Goal: Complete application form: Complete application form

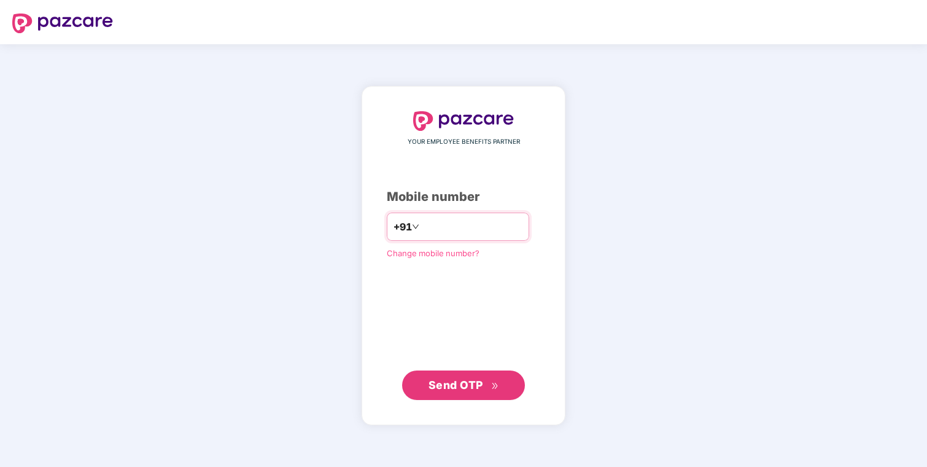
click at [450, 227] on input "number" at bounding box center [472, 227] width 101 height 20
type input "**********"
click at [477, 393] on button "Send OTP" at bounding box center [463, 384] width 123 height 29
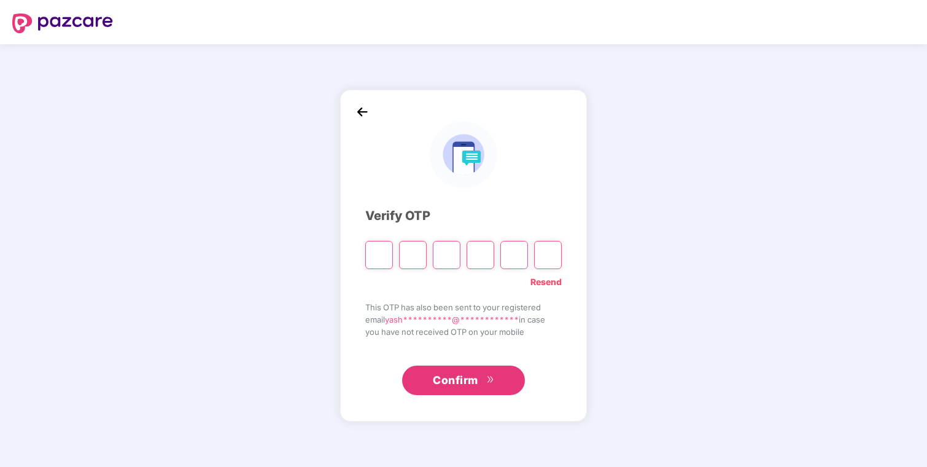
type input "*"
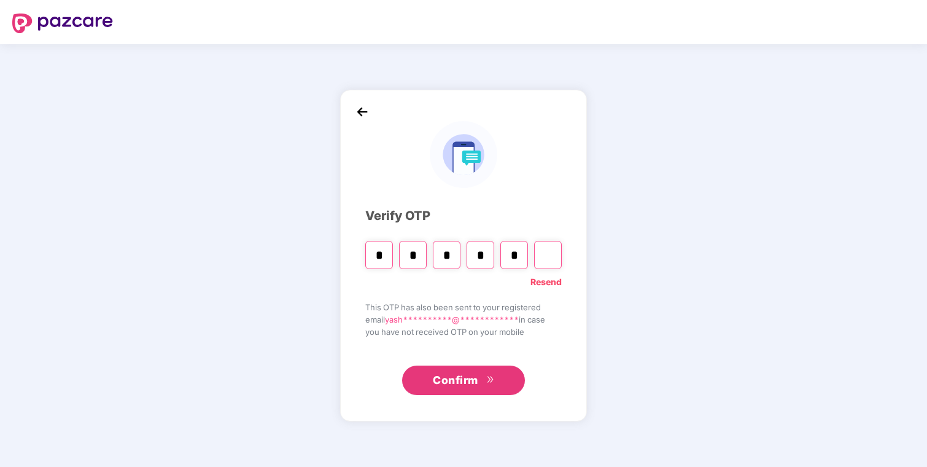
type input "*"
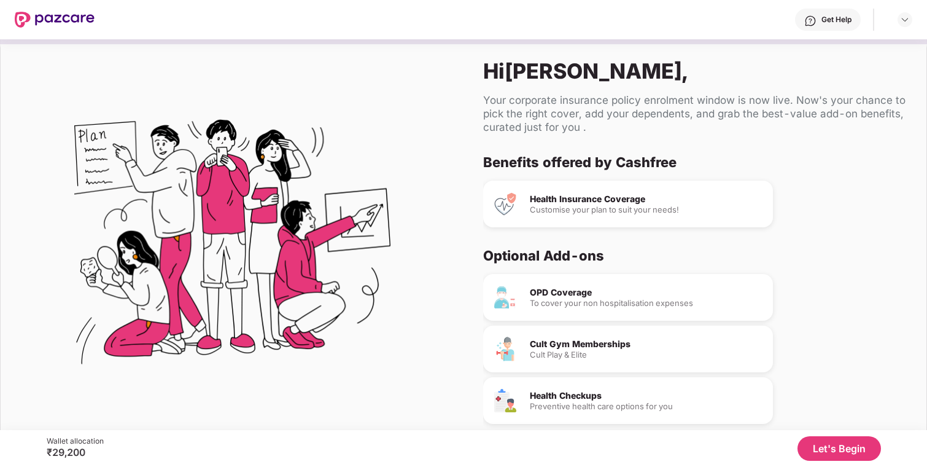
scroll to position [52, 0]
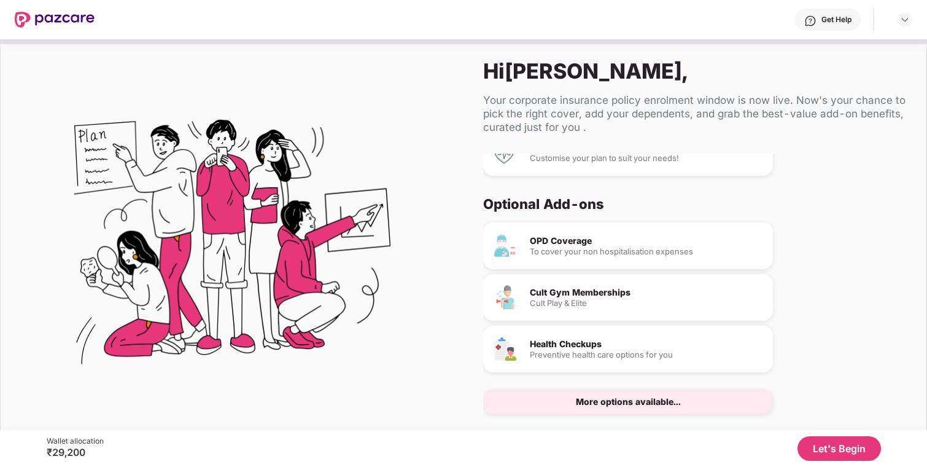
click at [837, 445] on button "Let's Begin" at bounding box center [840, 448] width 84 height 25
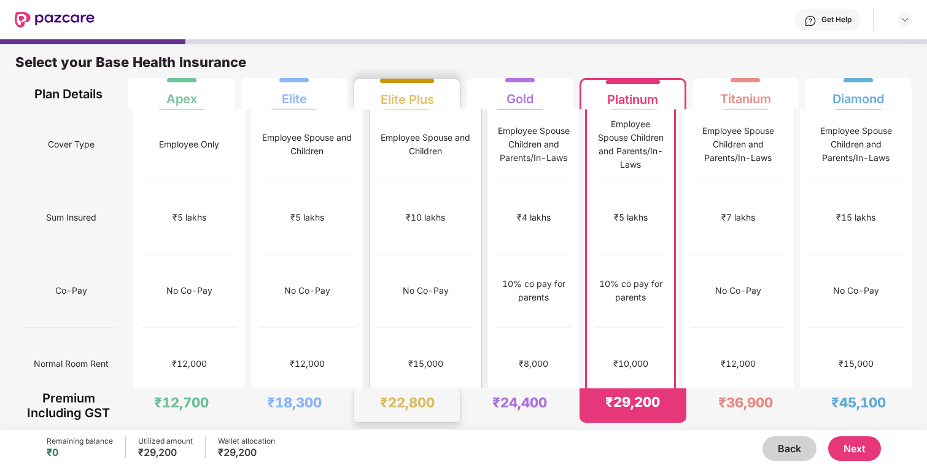
scroll to position [0, 0]
click at [856, 452] on button "Next" at bounding box center [854, 448] width 53 height 25
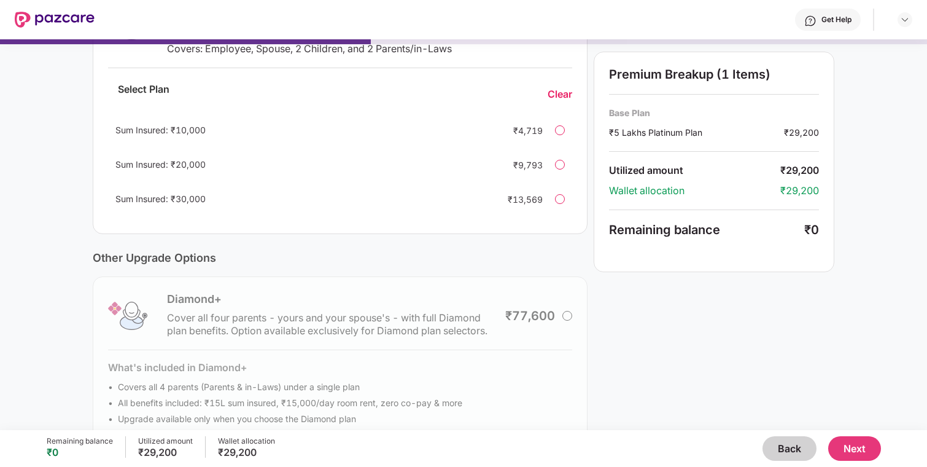
scroll to position [287, 0]
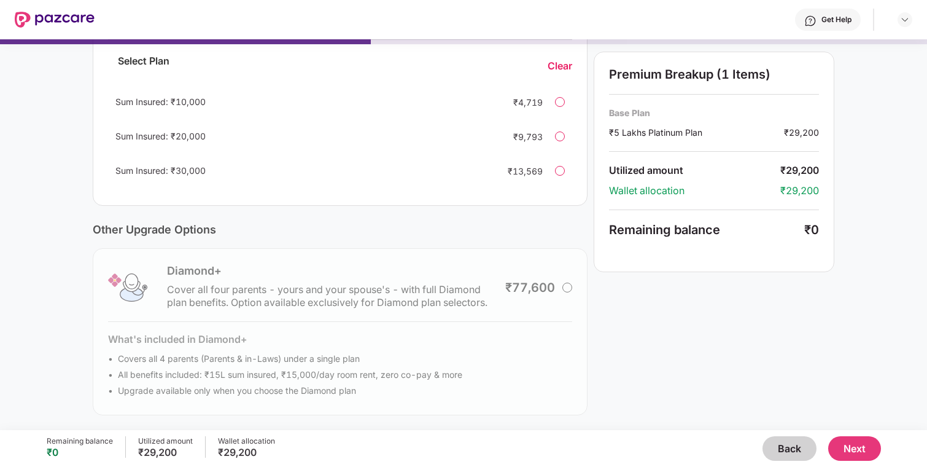
click at [856, 445] on button "Next" at bounding box center [854, 448] width 53 height 25
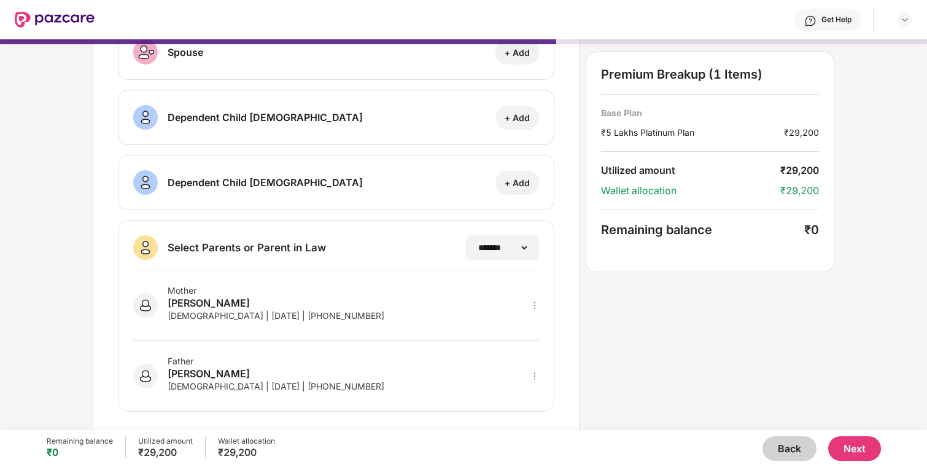
scroll to position [171, 0]
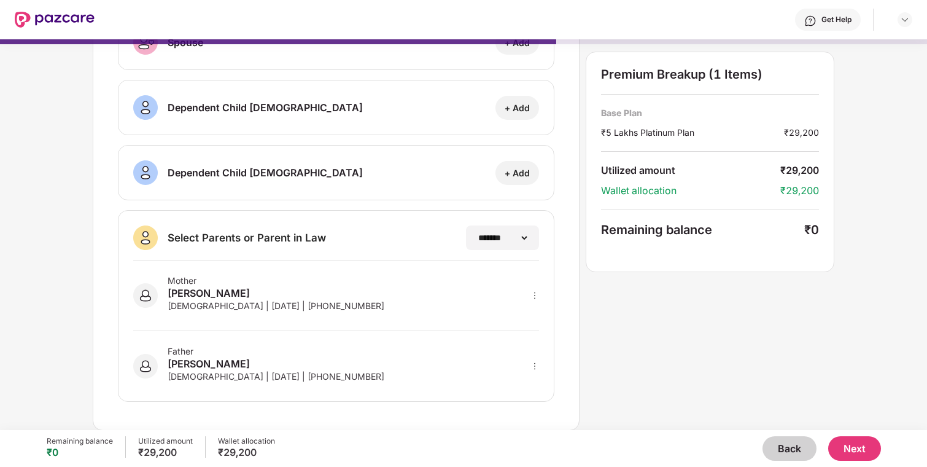
click at [531, 295] on icon "more" at bounding box center [535, 295] width 9 height 9
click at [567, 292] on div "**********" at bounding box center [336, 155] width 487 height 552
click at [858, 446] on button "Next" at bounding box center [854, 448] width 53 height 25
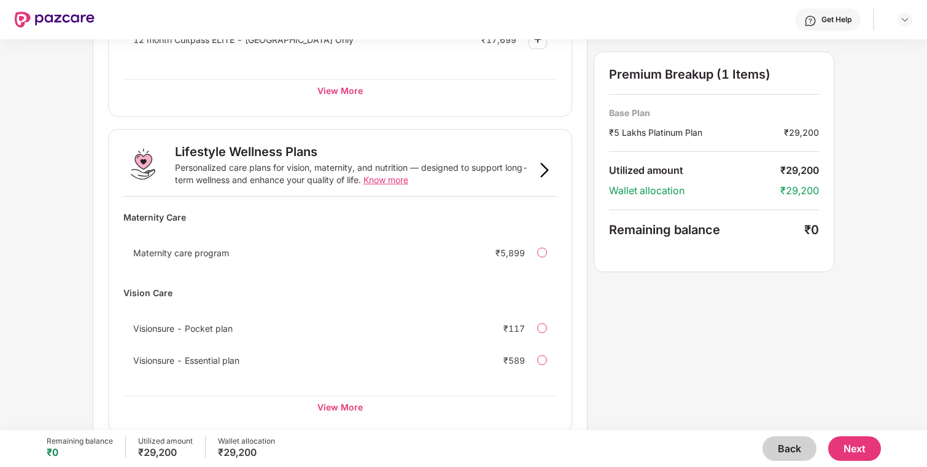
scroll to position [731, 0]
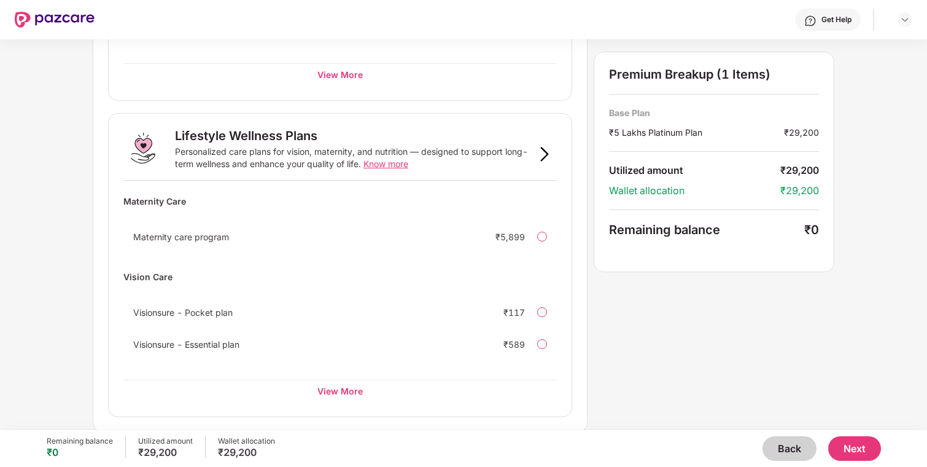
click at [853, 441] on button "Next" at bounding box center [854, 448] width 53 height 25
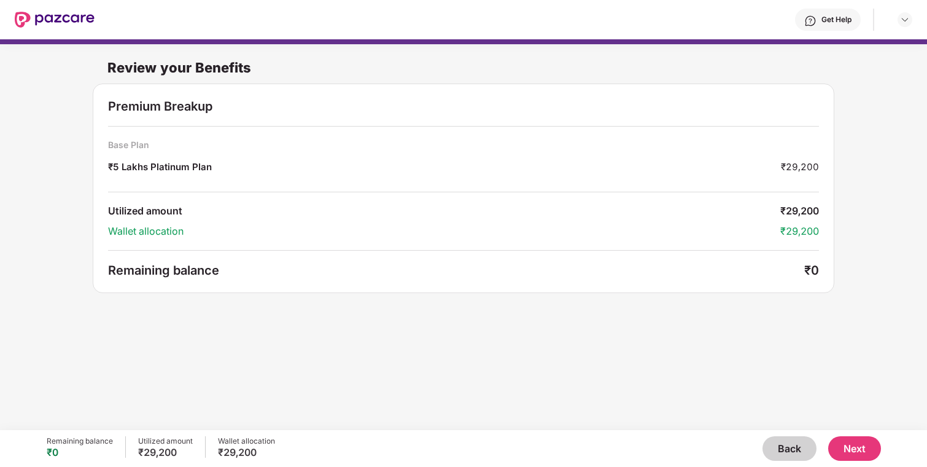
click at [851, 442] on button "Next" at bounding box center [854, 448] width 53 height 25
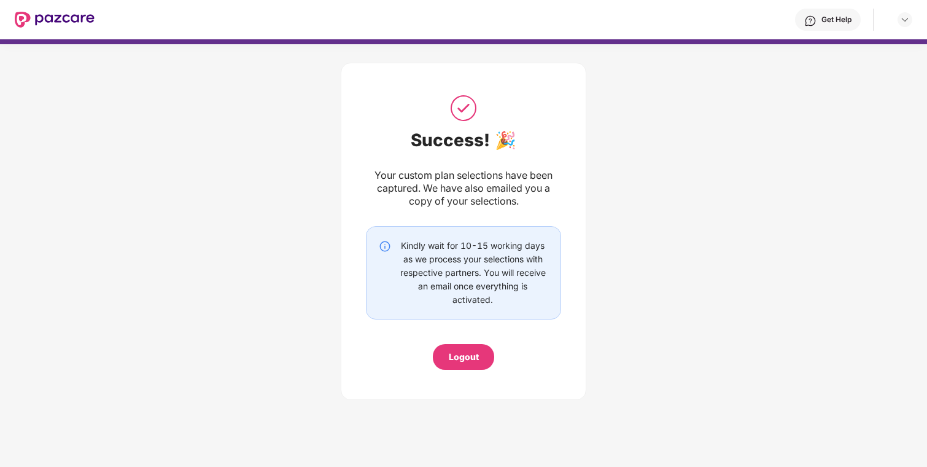
click at [475, 359] on div "Logout" at bounding box center [464, 357] width 30 height 14
